Goal: Find specific page/section: Find specific page/section

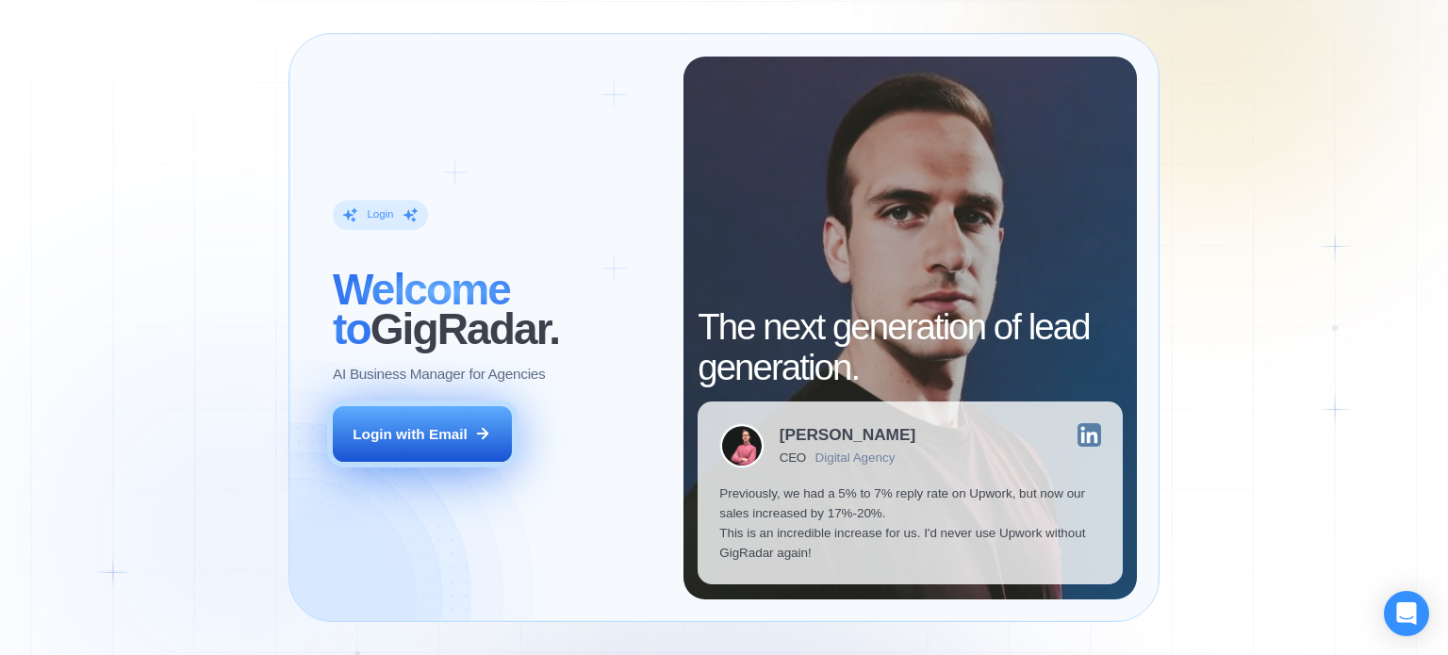
click at [502, 445] on button "Login with Email" at bounding box center [422, 434] width 179 height 57
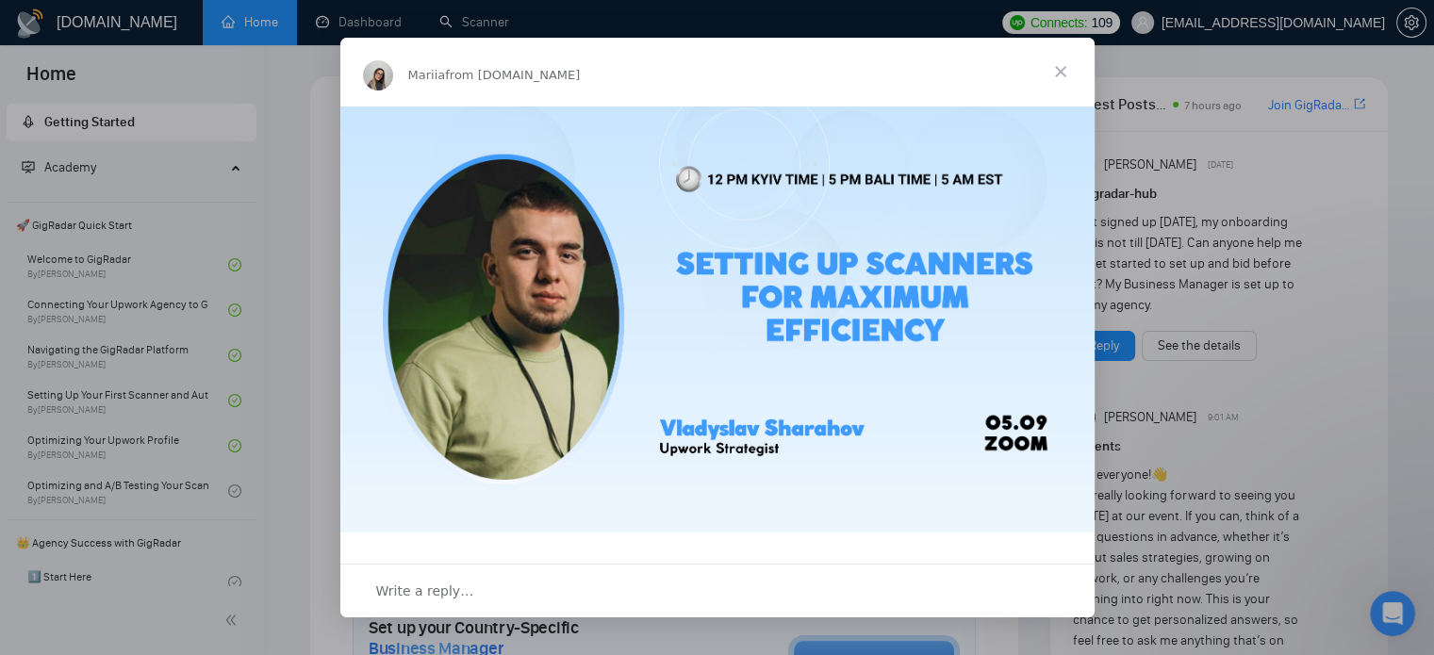
click at [1065, 68] on span "Close" at bounding box center [1061, 72] width 68 height 68
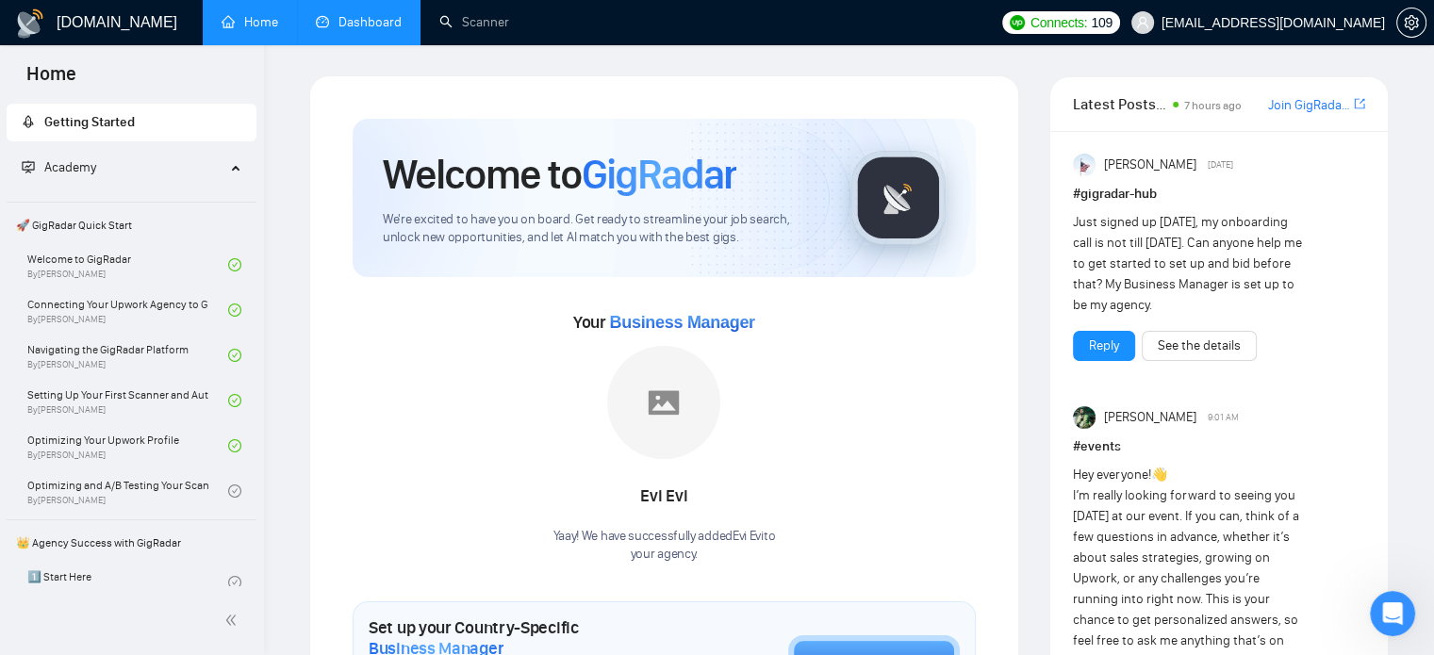
click at [341, 30] on link "Dashboard" at bounding box center [359, 22] width 86 height 16
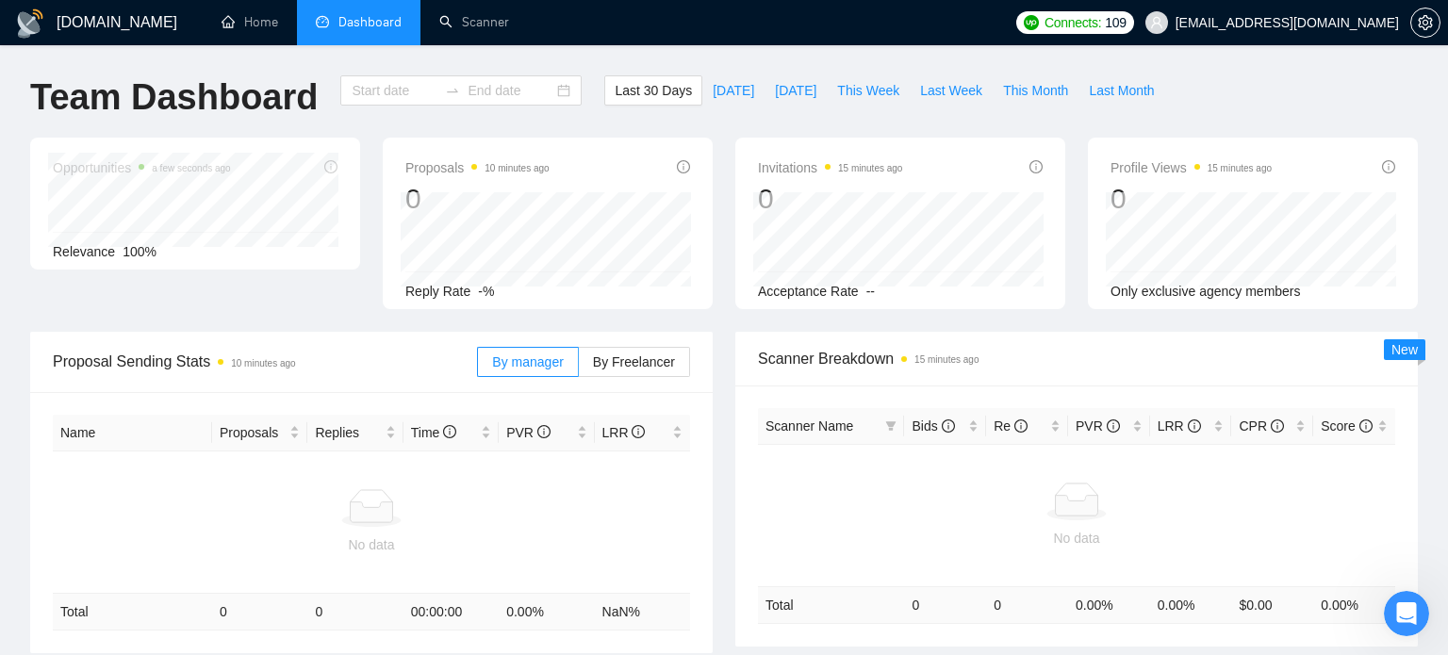
type input "[DATE]"
